Goal: Transaction & Acquisition: Download file/media

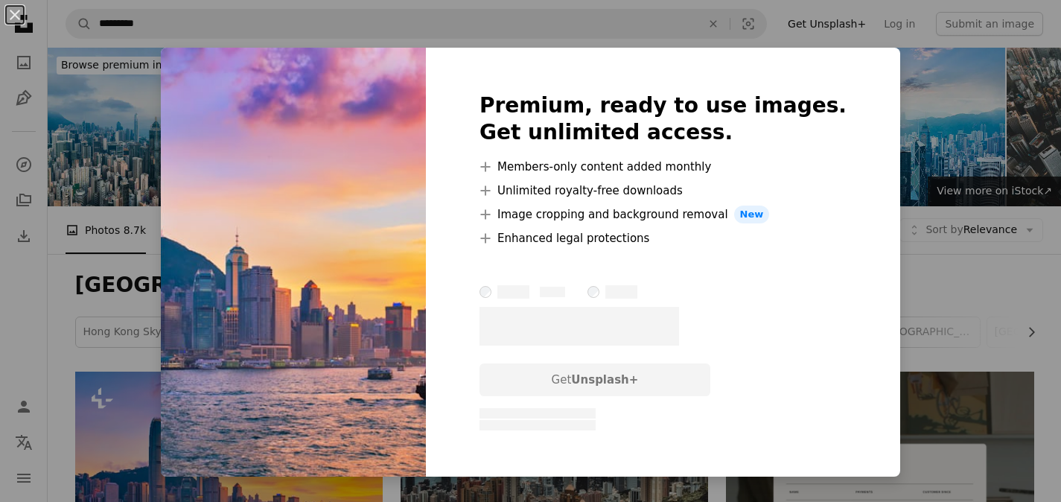
scroll to position [179, 0]
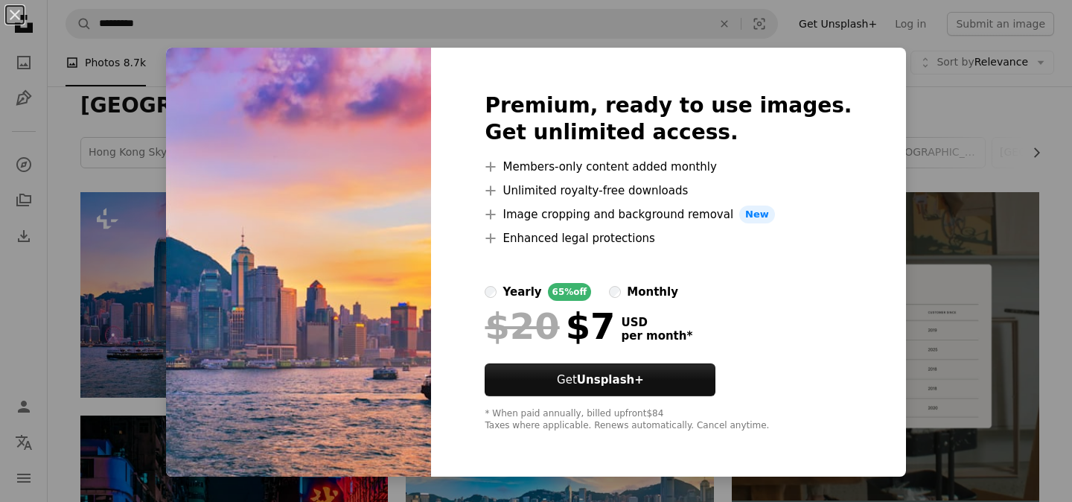
click at [894, 74] on div "An X shape Premium, ready to use images. Get unlimited access. A plus sign Memb…" at bounding box center [536, 251] width 1072 height 502
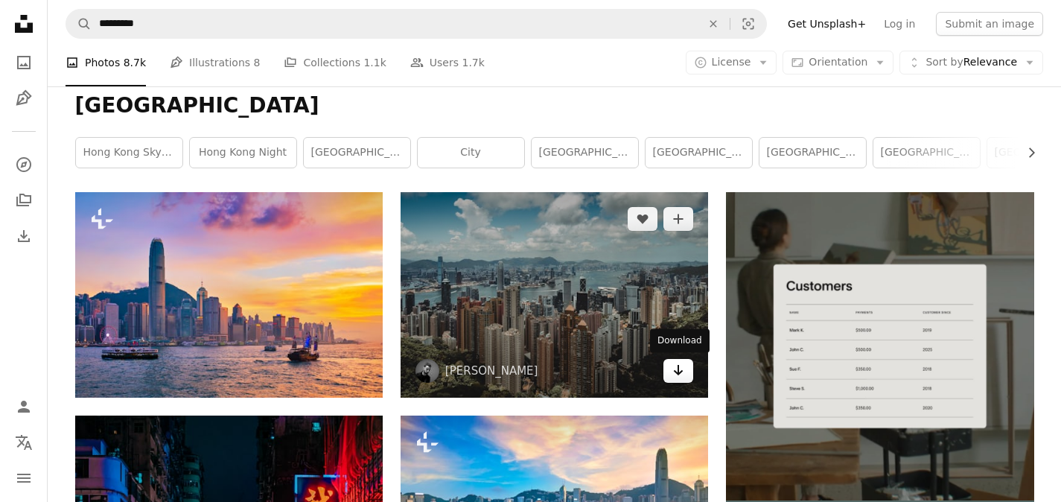
click at [674, 369] on icon "Arrow pointing down" at bounding box center [678, 370] width 12 height 18
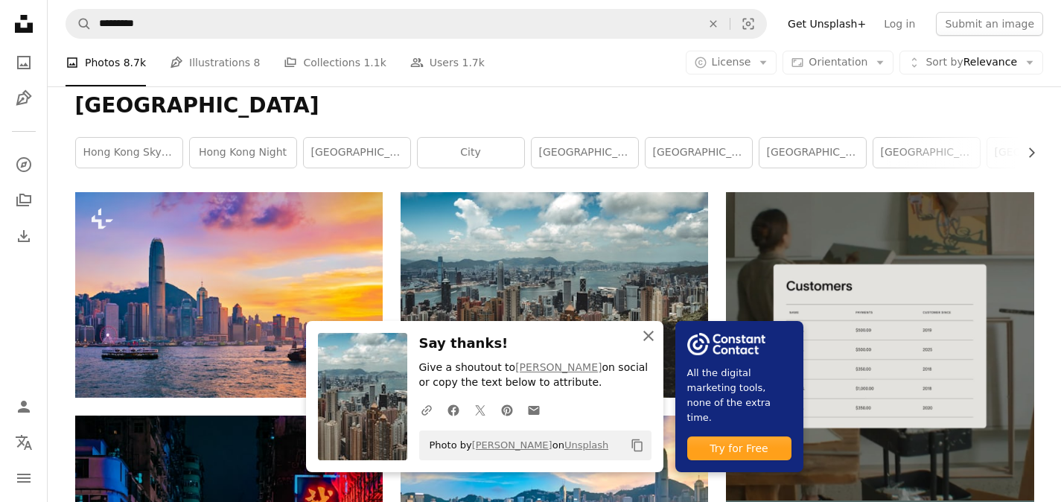
click at [647, 338] on icon "An X shape" at bounding box center [649, 336] width 18 height 18
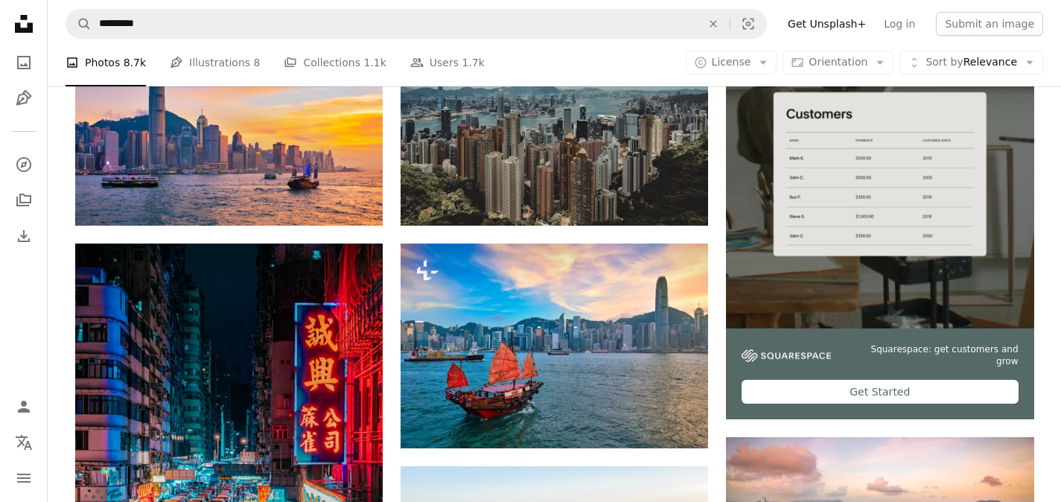
scroll to position [354, 0]
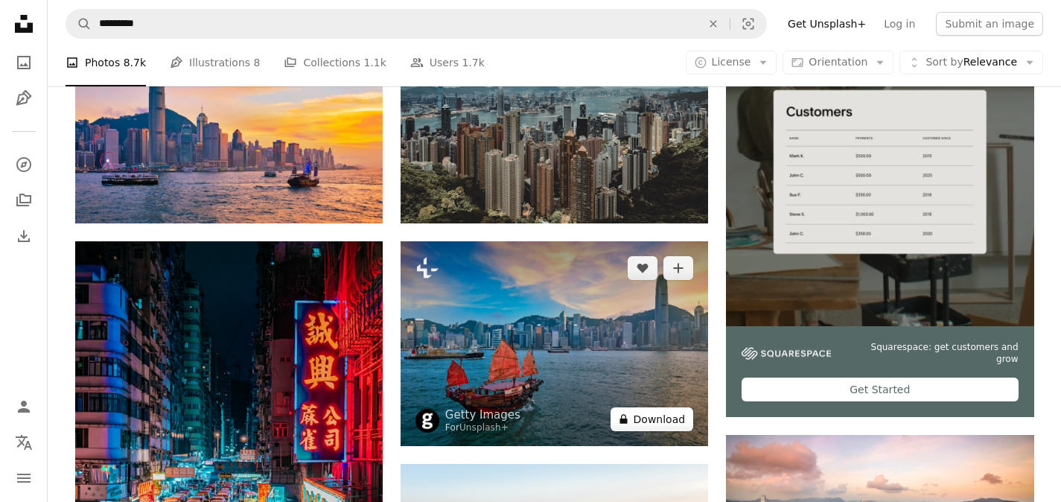
click at [664, 418] on button "A lock Download" at bounding box center [652, 419] width 83 height 24
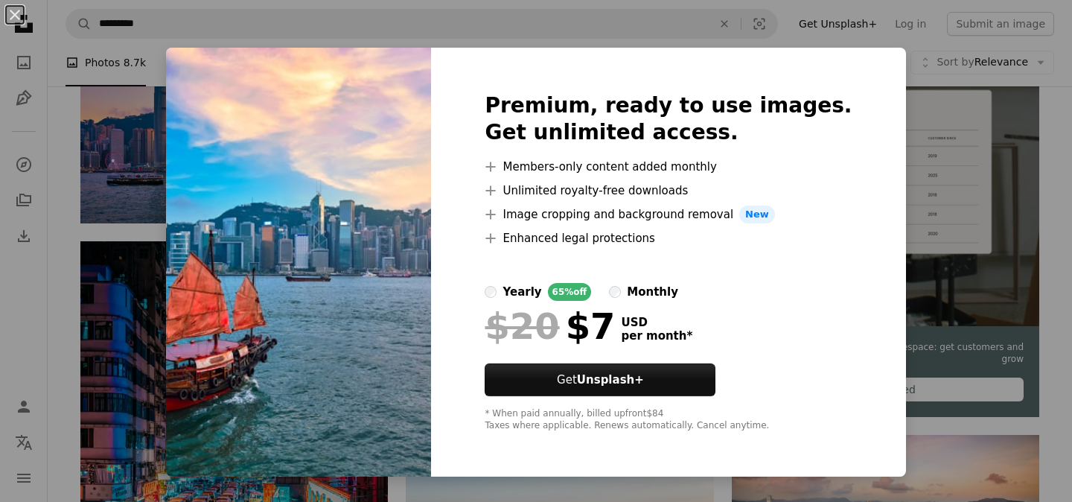
click at [806, 37] on div "An X shape Premium, ready to use images. Get unlimited access. A plus sign Memb…" at bounding box center [536, 251] width 1072 height 502
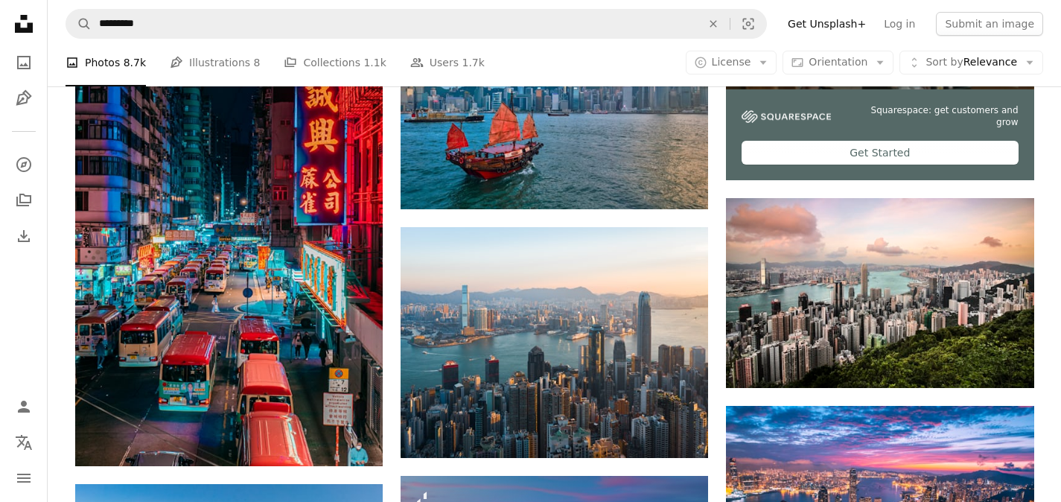
scroll to position [584, 0]
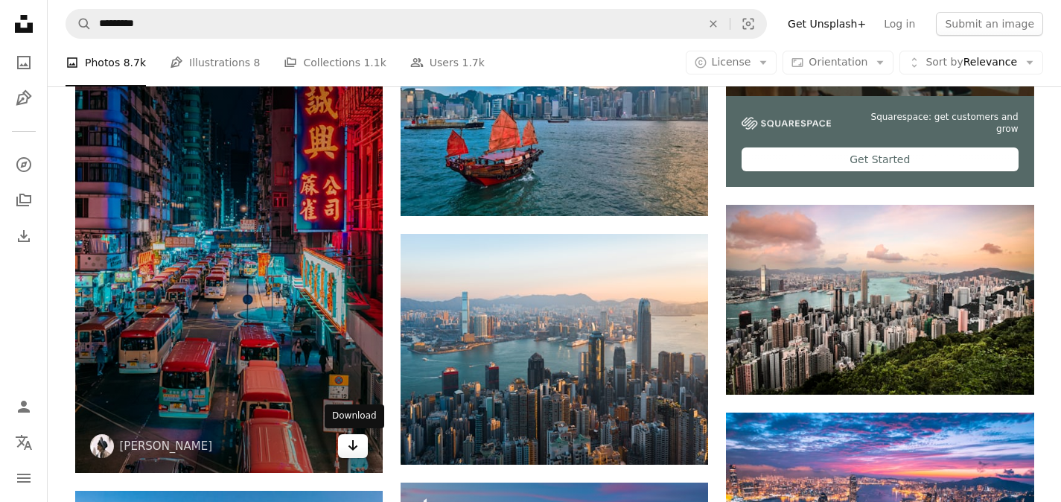
click at [357, 446] on icon "Download" at bounding box center [354, 445] width 10 height 10
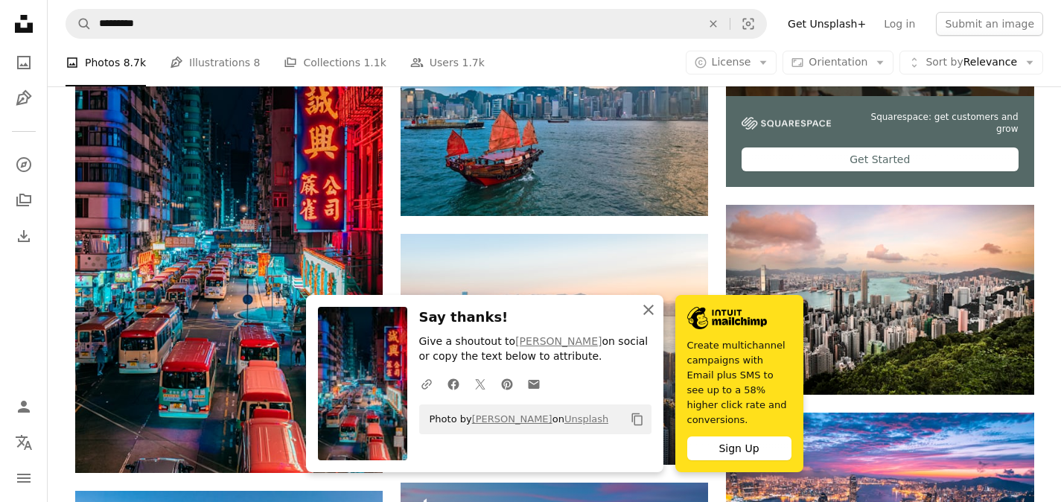
click at [648, 315] on icon "button" at bounding box center [648, 310] width 10 height 10
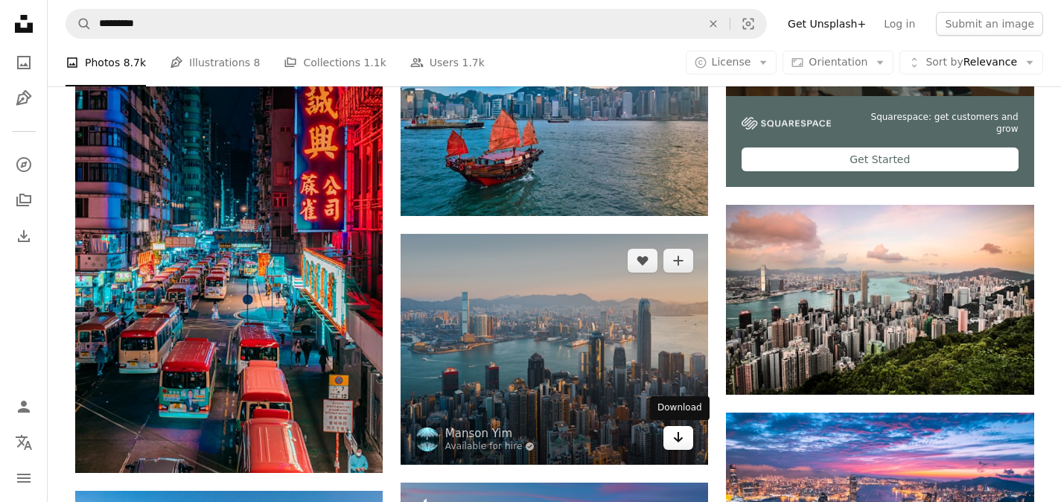
click at [675, 438] on icon "Download" at bounding box center [679, 437] width 10 height 10
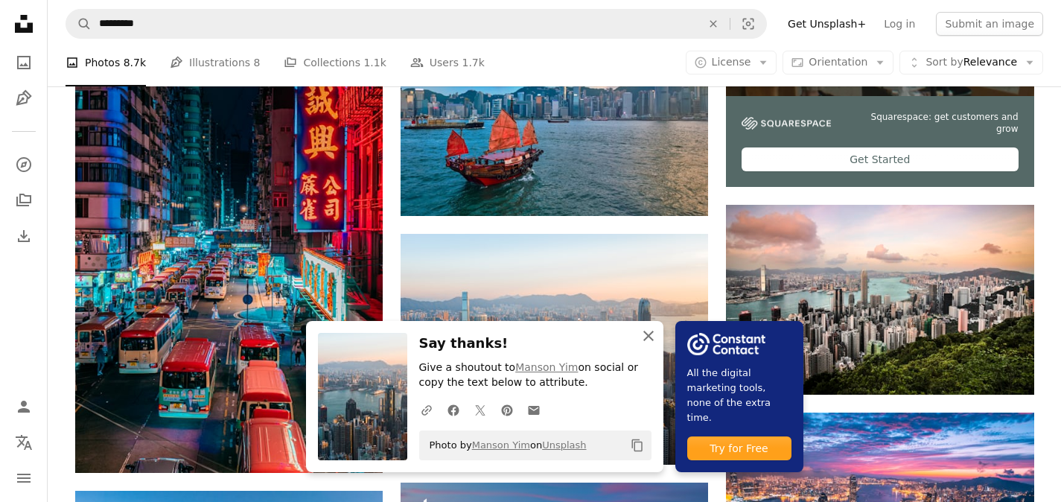
click at [651, 331] on icon "An X shape" at bounding box center [649, 336] width 18 height 18
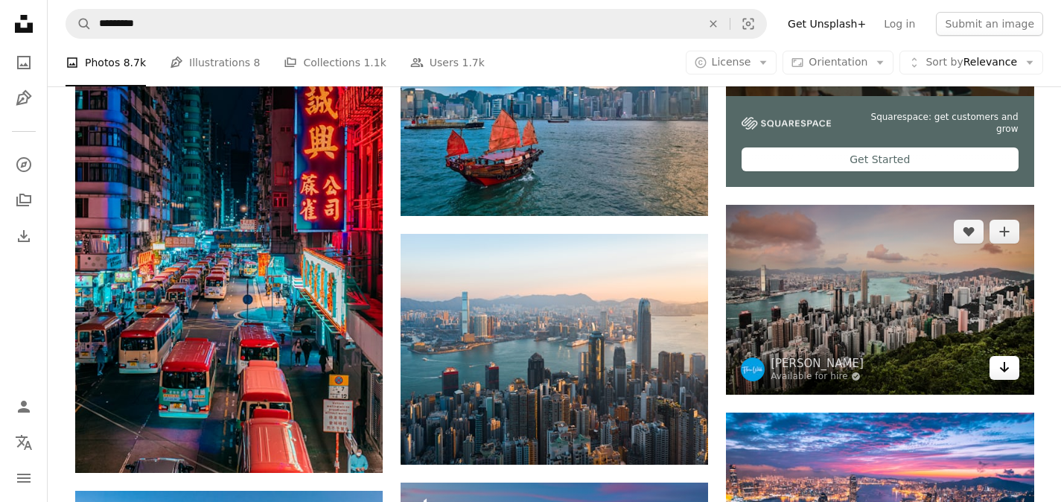
click at [1002, 369] on icon "Download" at bounding box center [1004, 367] width 10 height 10
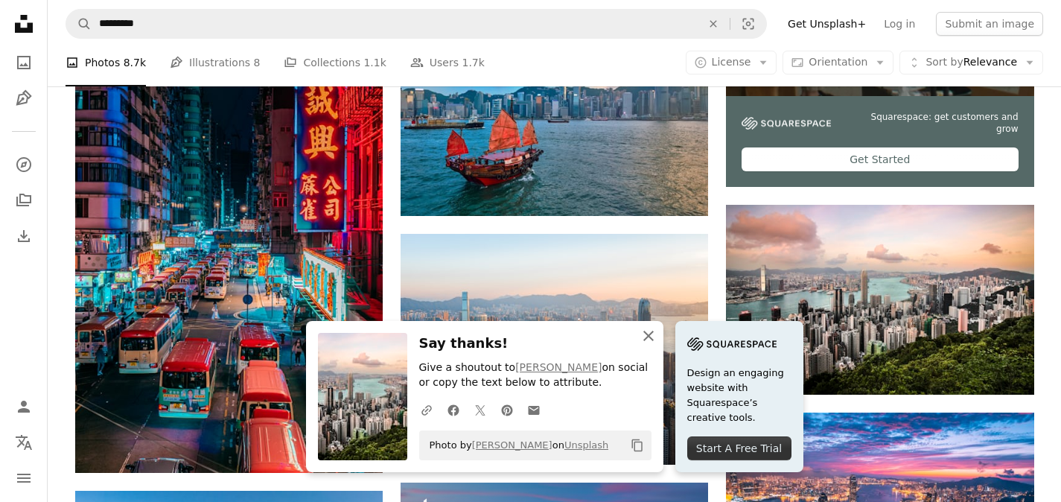
click at [647, 333] on icon "An X shape" at bounding box center [649, 336] width 18 height 18
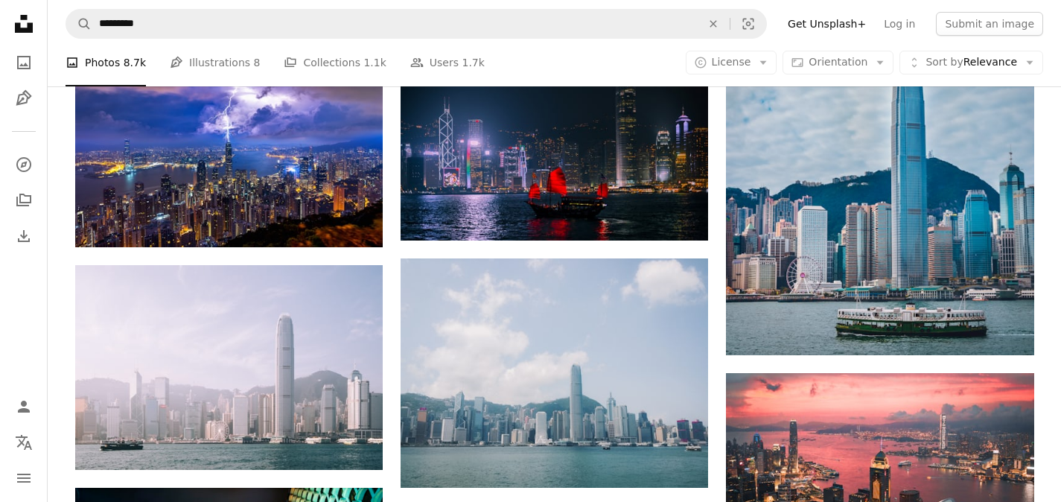
scroll to position [1195, 0]
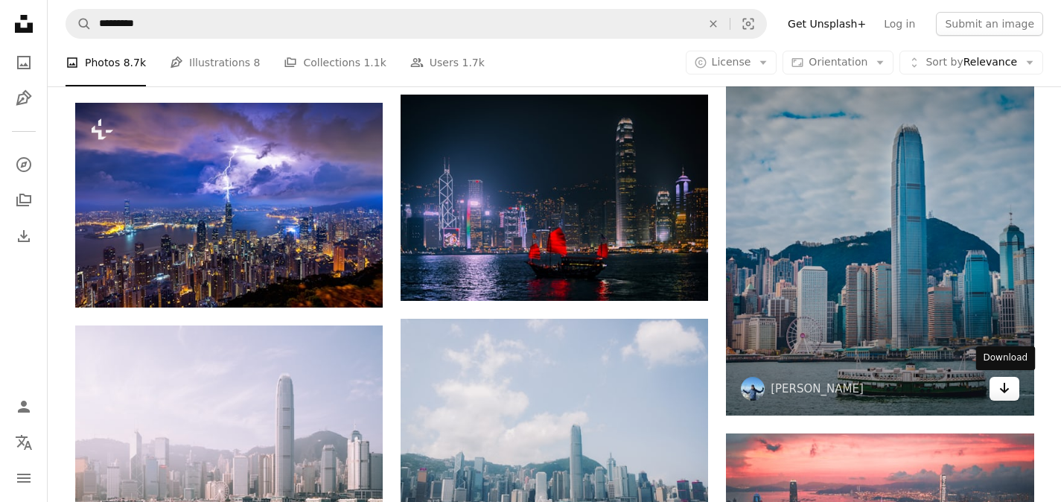
click at [999, 390] on icon "Arrow pointing down" at bounding box center [1005, 388] width 12 height 18
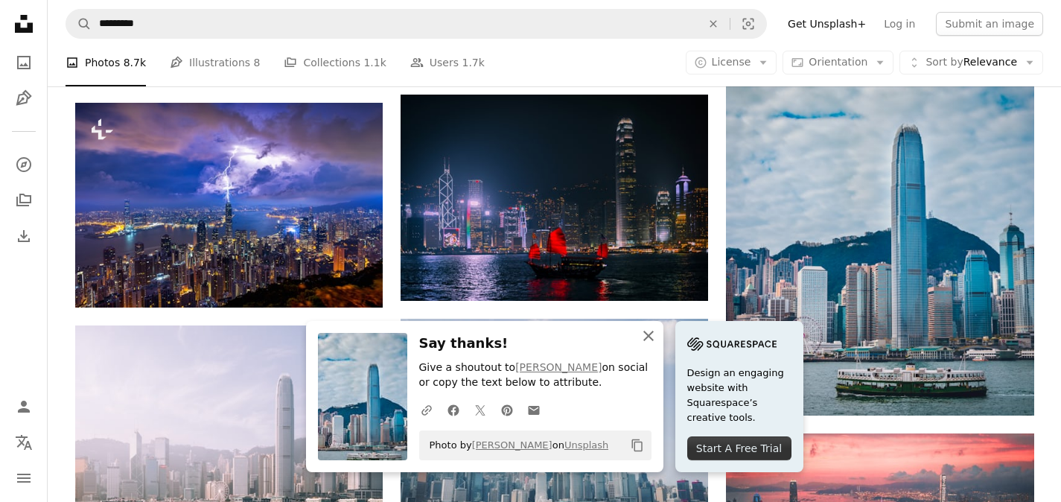
click at [650, 334] on icon "button" at bounding box center [648, 336] width 10 height 10
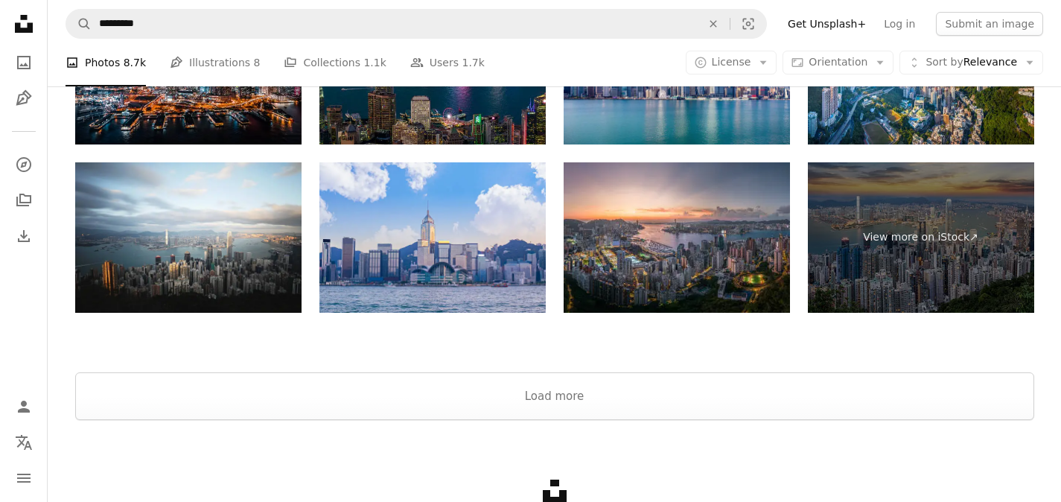
scroll to position [2766, 0]
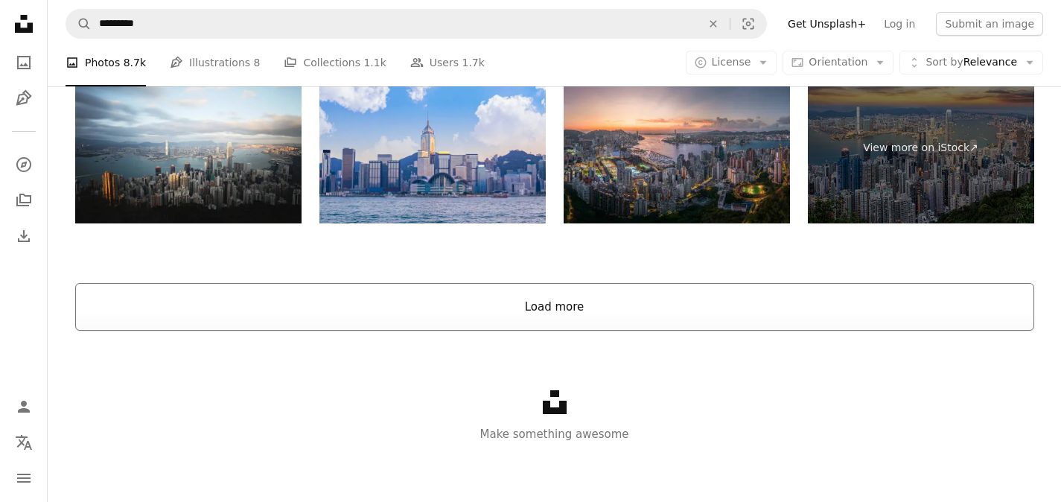
click at [964, 317] on button "Load more" at bounding box center [554, 307] width 959 height 48
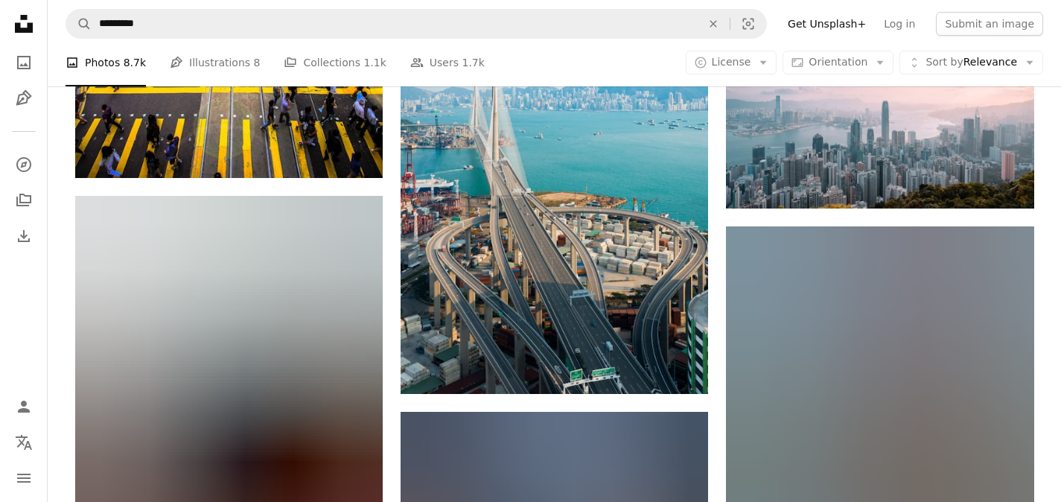
scroll to position [3078, 0]
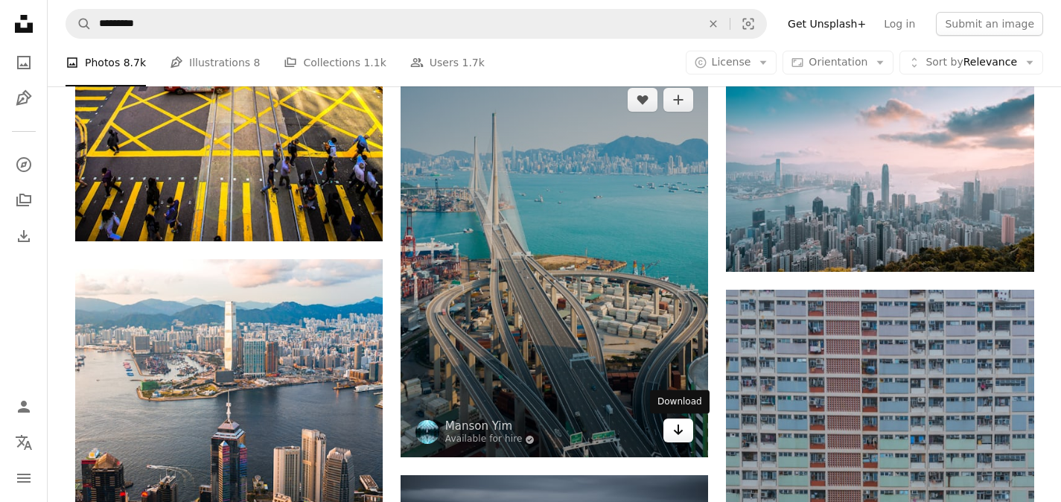
click at [675, 430] on icon "Arrow pointing down" at bounding box center [678, 430] width 12 height 18
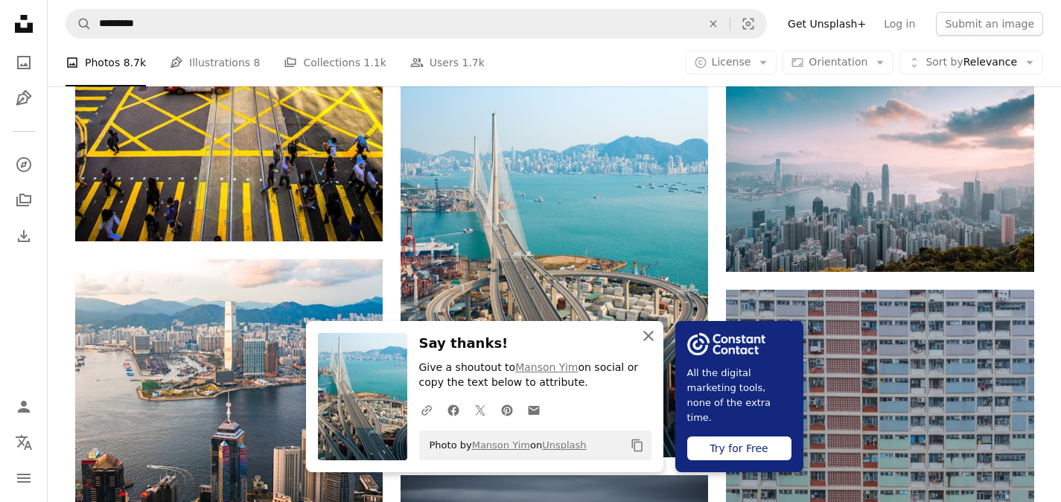
click at [650, 333] on icon "button" at bounding box center [648, 336] width 10 height 10
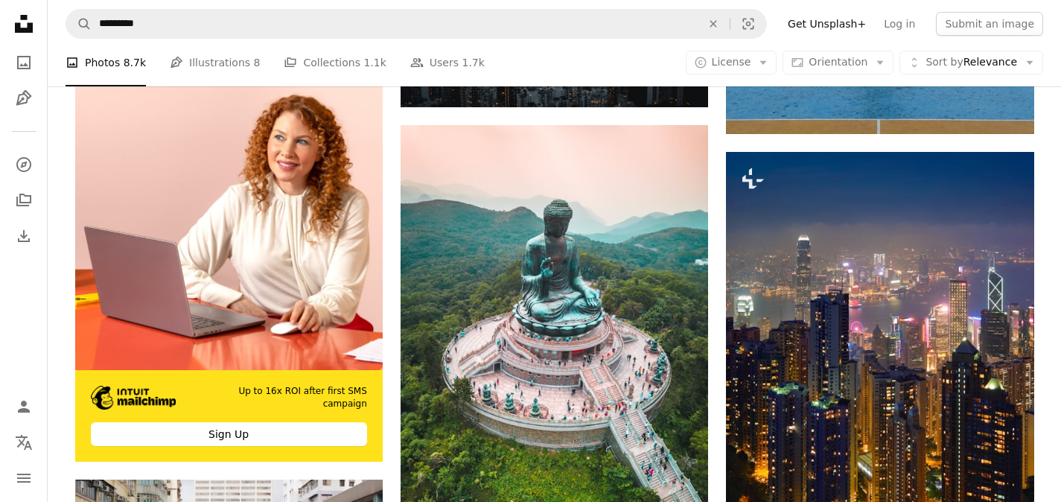
scroll to position [3702, 0]
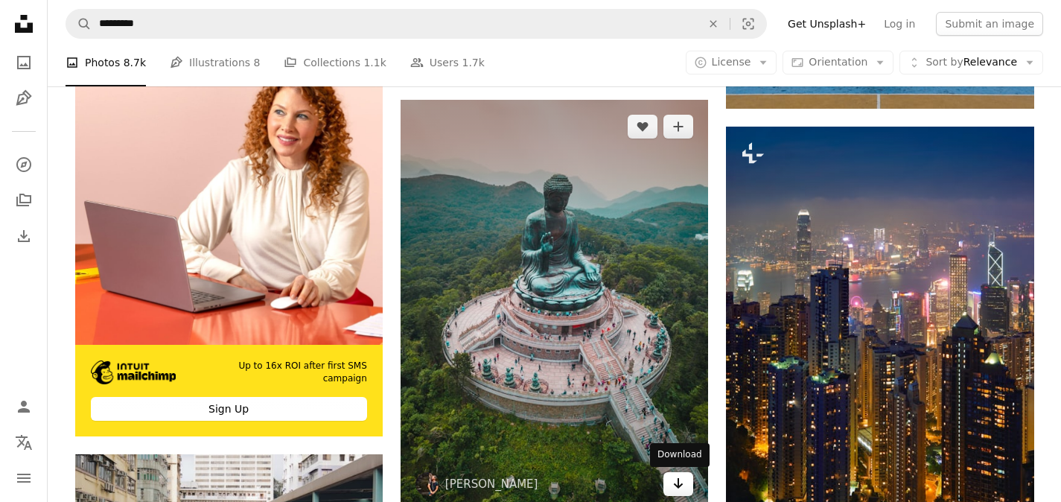
click at [681, 476] on icon "Arrow pointing down" at bounding box center [678, 483] width 12 height 18
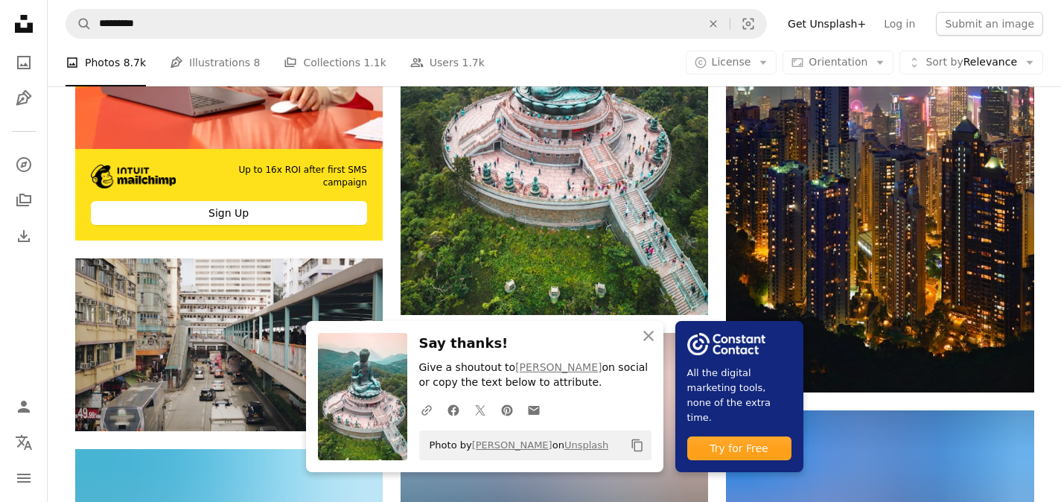
scroll to position [3903, 0]
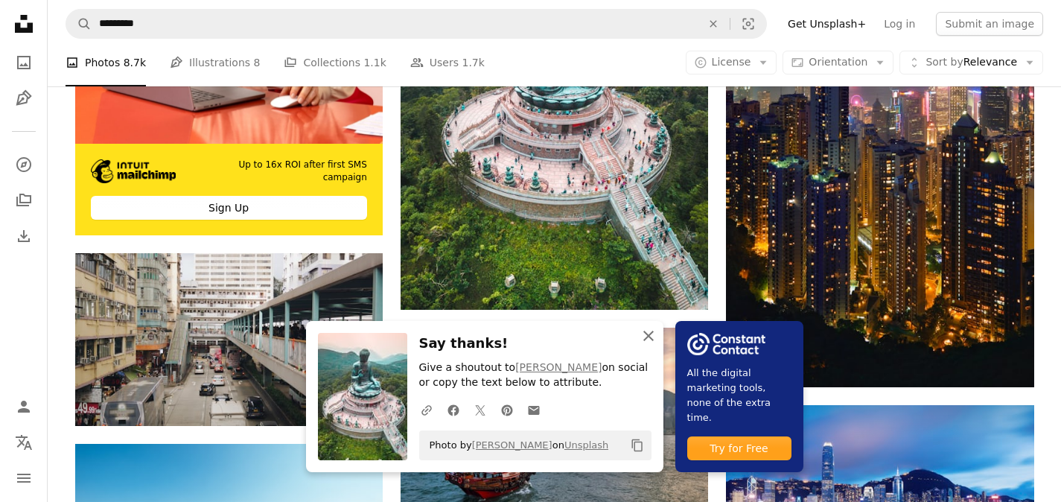
click at [646, 338] on icon "button" at bounding box center [648, 336] width 10 height 10
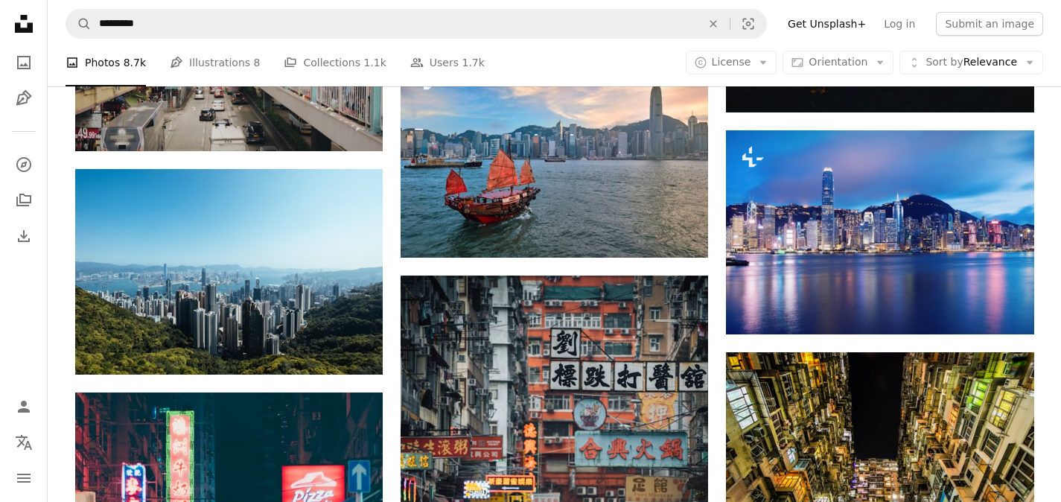
scroll to position [4171, 0]
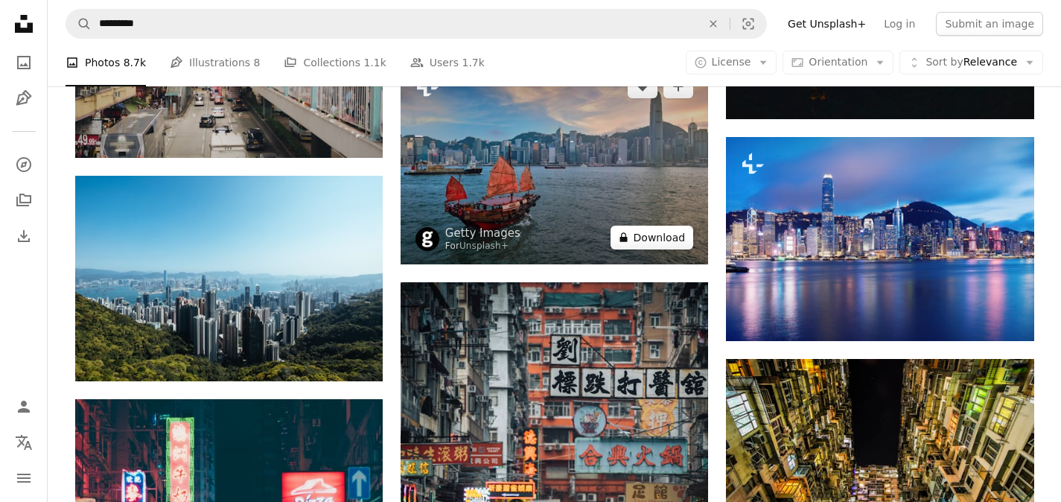
click at [649, 237] on button "A lock Download" at bounding box center [652, 238] width 83 height 24
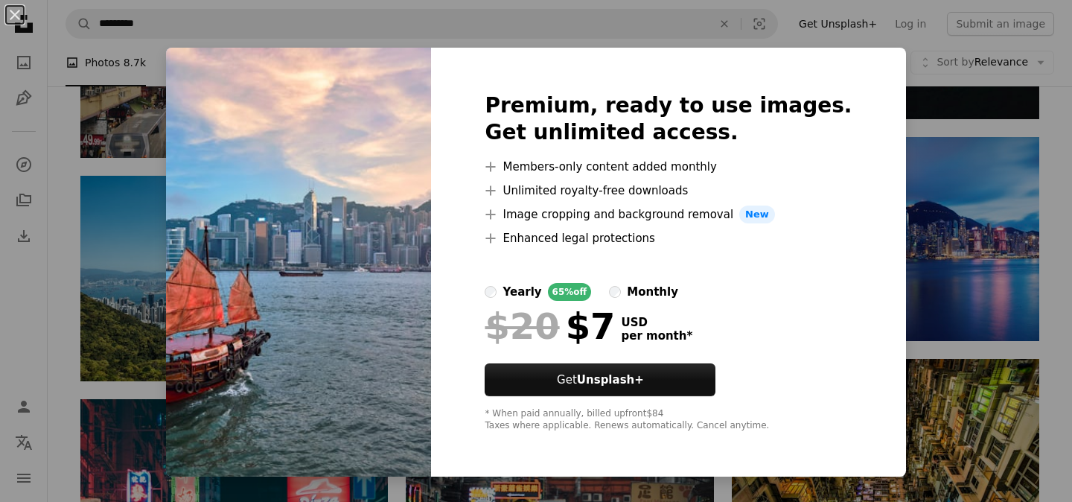
click at [839, 41] on div "An X shape Premium, ready to use images. Get unlimited access. A plus sign Memb…" at bounding box center [536, 251] width 1072 height 502
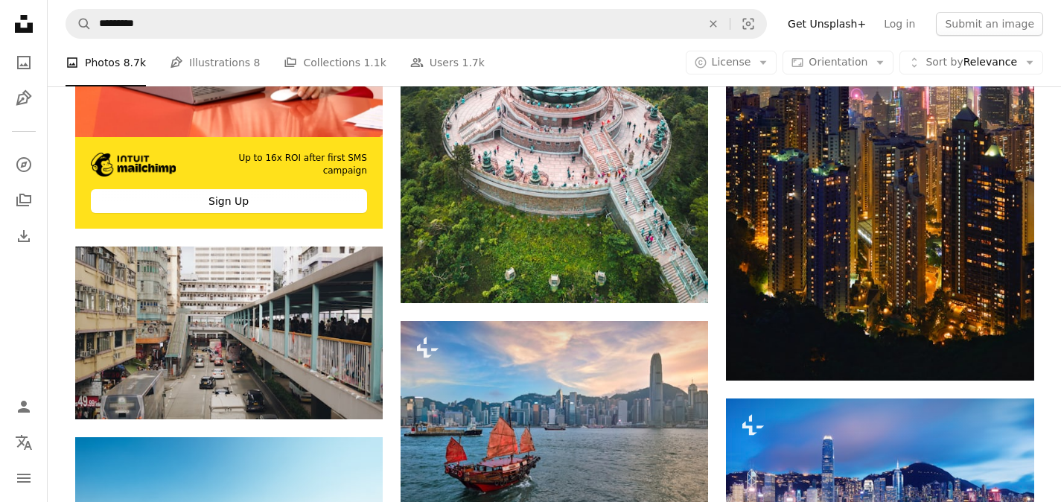
scroll to position [3883, 0]
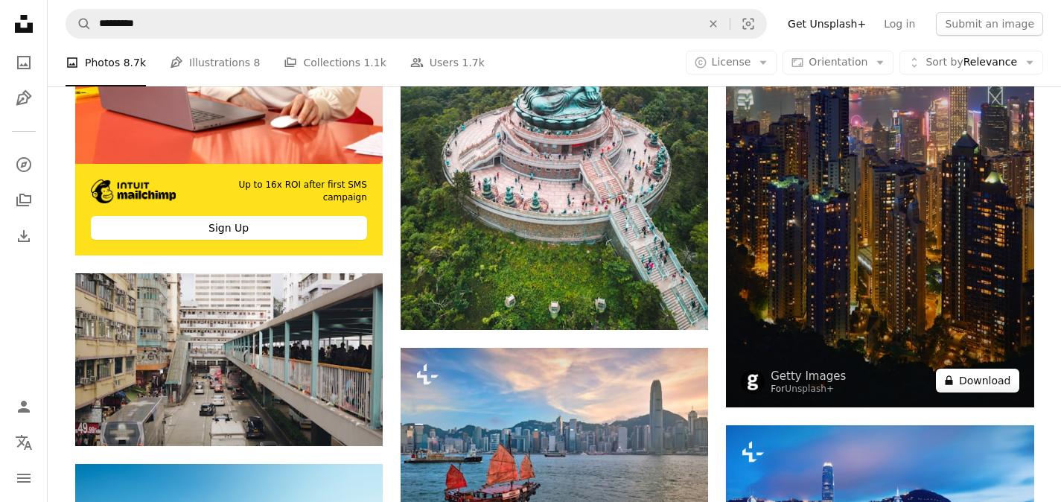
click at [972, 376] on button "A lock Download" at bounding box center [977, 381] width 83 height 24
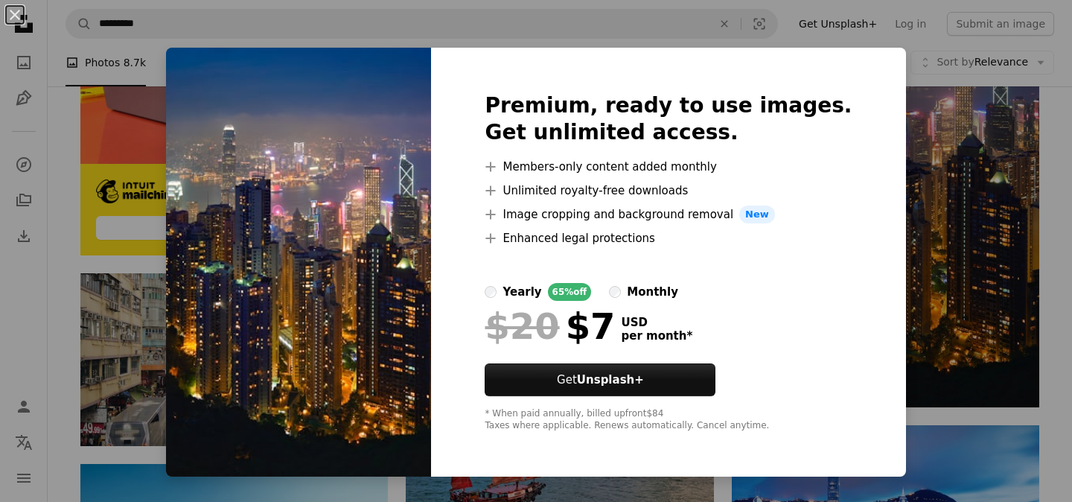
click at [885, 48] on div "An X shape Premium, ready to use images. Get unlimited access. A plus sign Memb…" at bounding box center [536, 251] width 1072 height 502
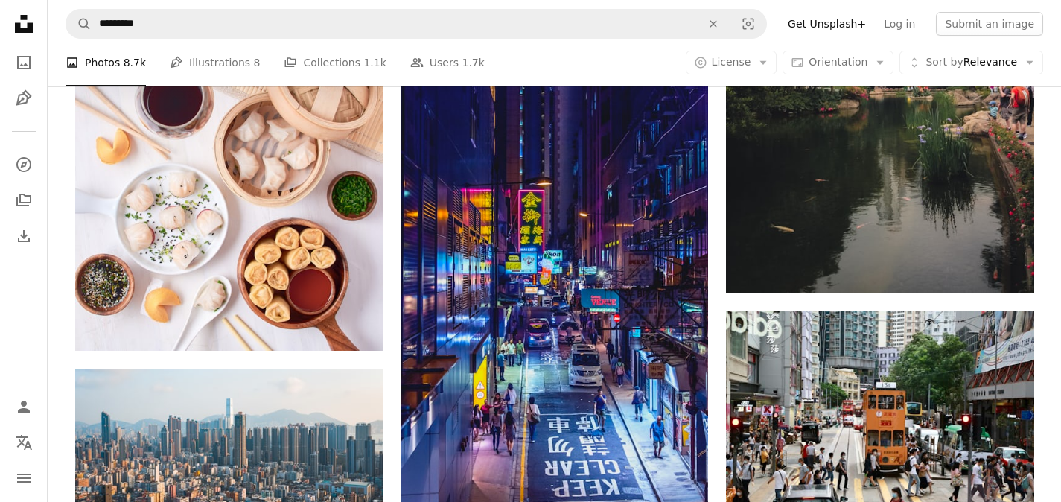
scroll to position [862, 0]
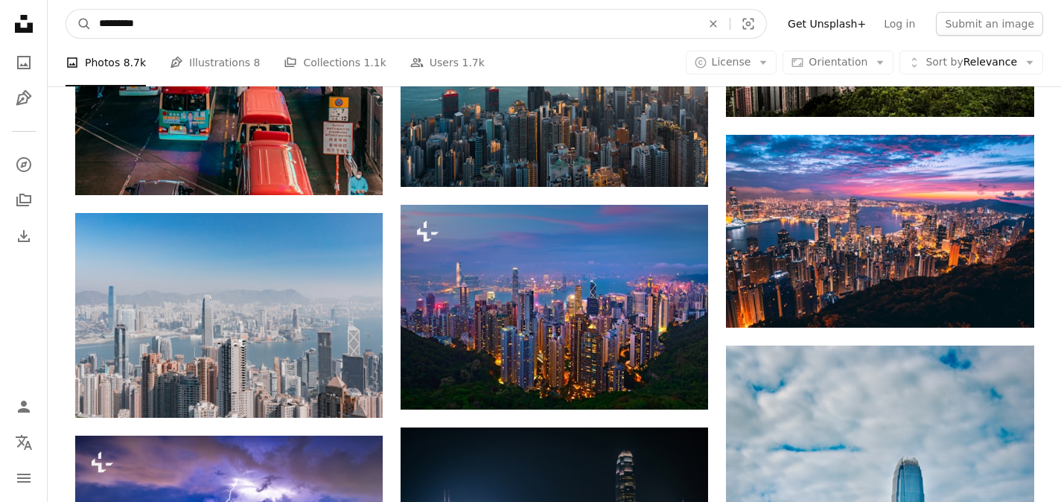
click at [171, 24] on input "*********" at bounding box center [394, 24] width 605 height 28
type input "**********"
click at [66, 10] on button "A magnifying glass" at bounding box center [78, 24] width 25 height 28
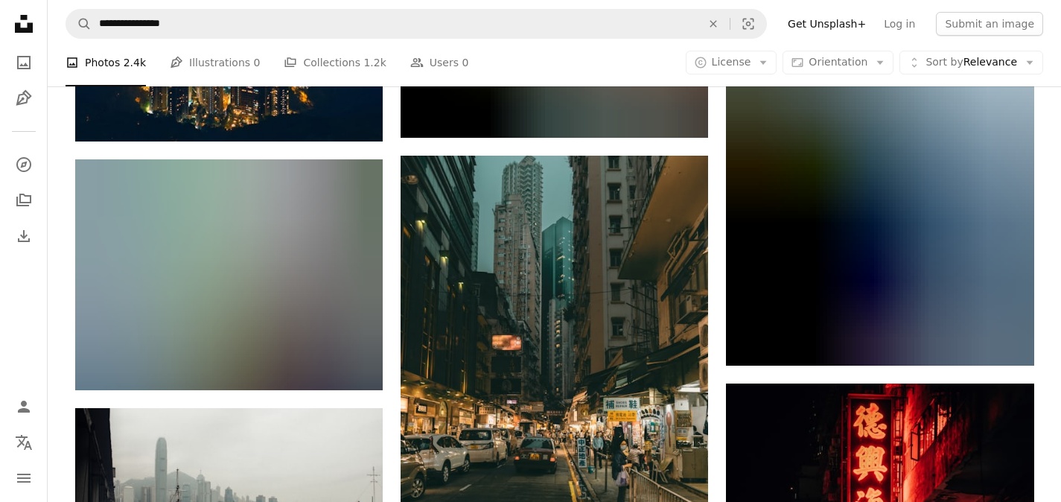
scroll to position [1440, 0]
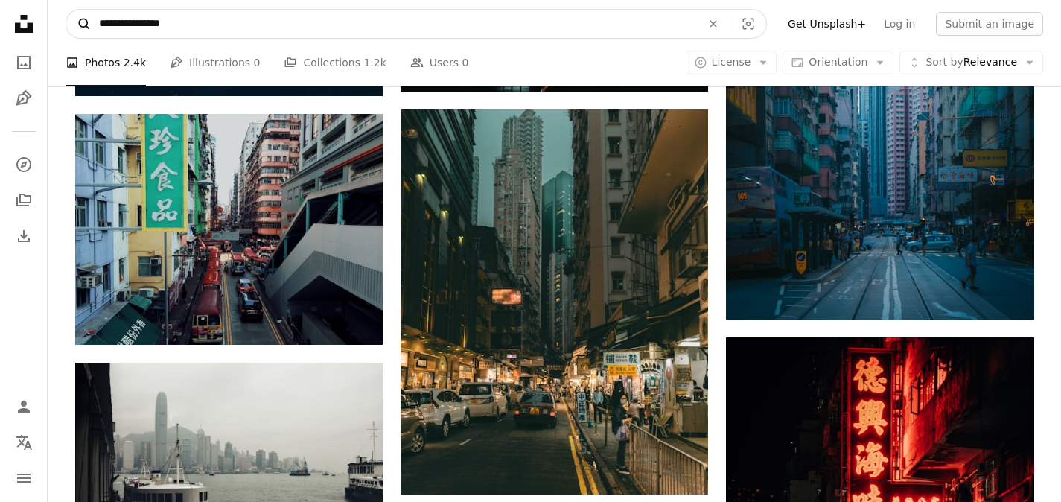
drag, startPoint x: 152, startPoint y: 27, endPoint x: 75, endPoint y: 25, distance: 76.7
click at [75, 25] on form "**********" at bounding box center [417, 24] width 702 height 30
type input "******"
click at [66, 10] on button "A magnifying glass" at bounding box center [78, 24] width 25 height 28
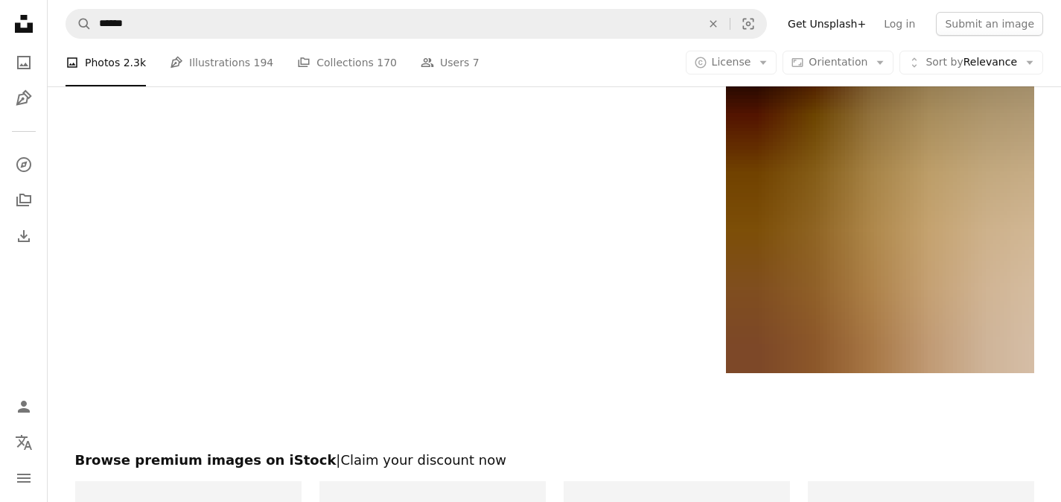
scroll to position [2665, 0]
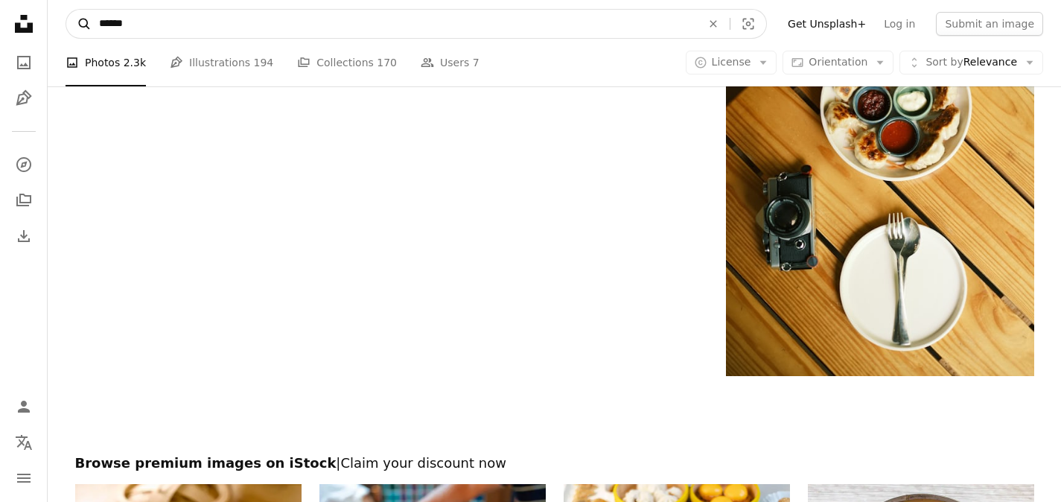
drag, startPoint x: 192, startPoint y: 30, endPoint x: 76, endPoint y: 20, distance: 116.6
click at [76, 20] on form "A magnifying glass ****** An X shape Visual search" at bounding box center [417, 24] width 702 height 30
type input "**********"
click button "A magnifying glass" at bounding box center [78, 24] width 25 height 28
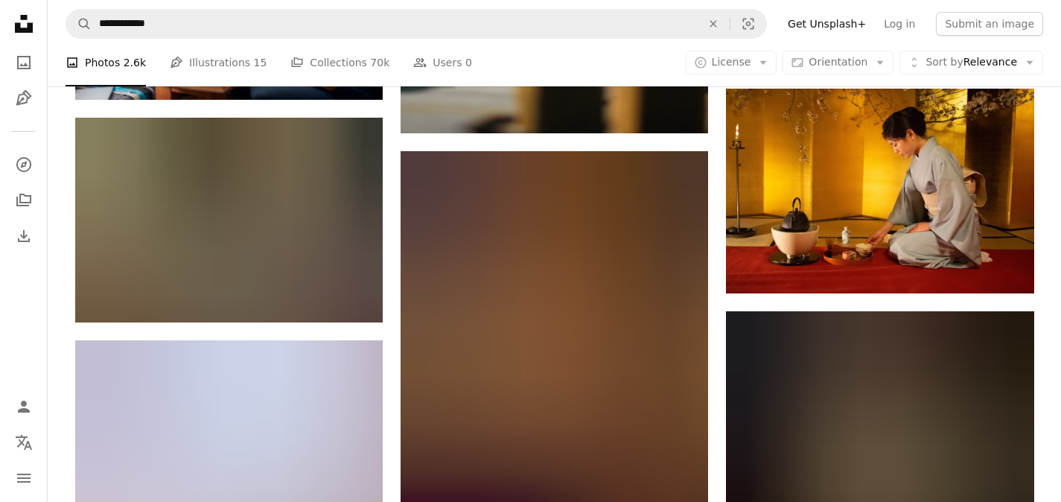
scroll to position [745, 0]
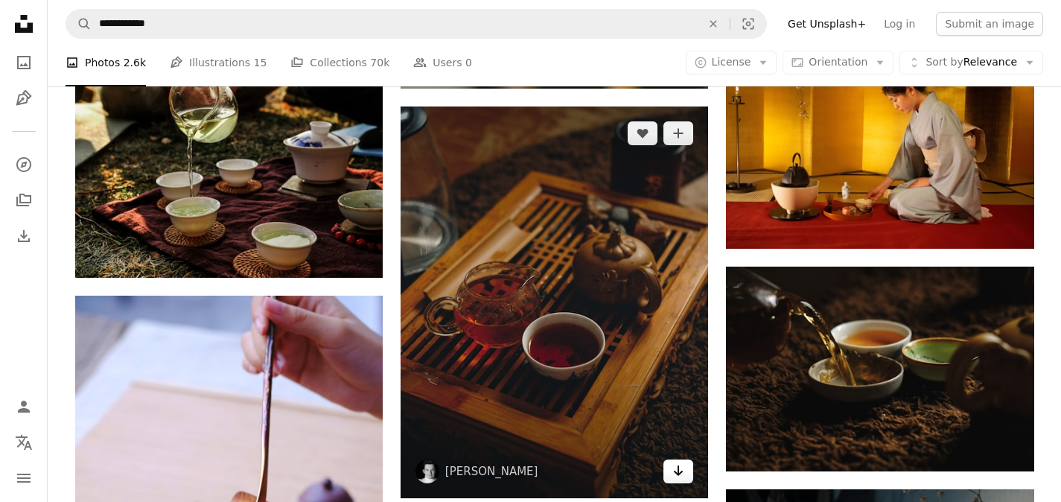
click at [682, 472] on icon "Arrow pointing down" at bounding box center [678, 471] width 12 height 18
